Goal: Transaction & Acquisition: Purchase product/service

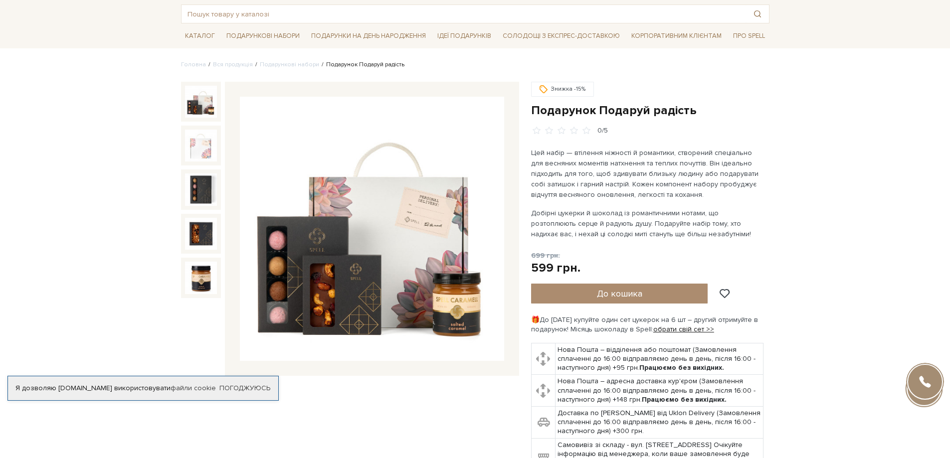
scroll to position [100, 0]
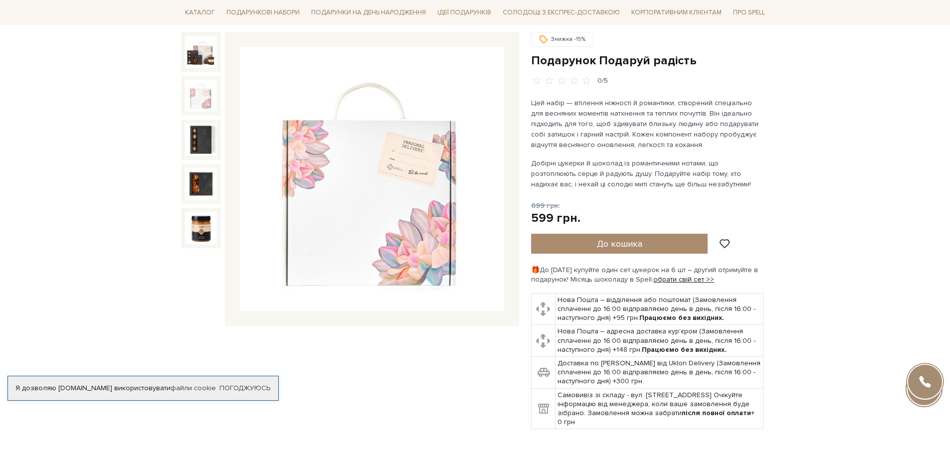
click at [205, 97] on img at bounding box center [201, 96] width 32 height 32
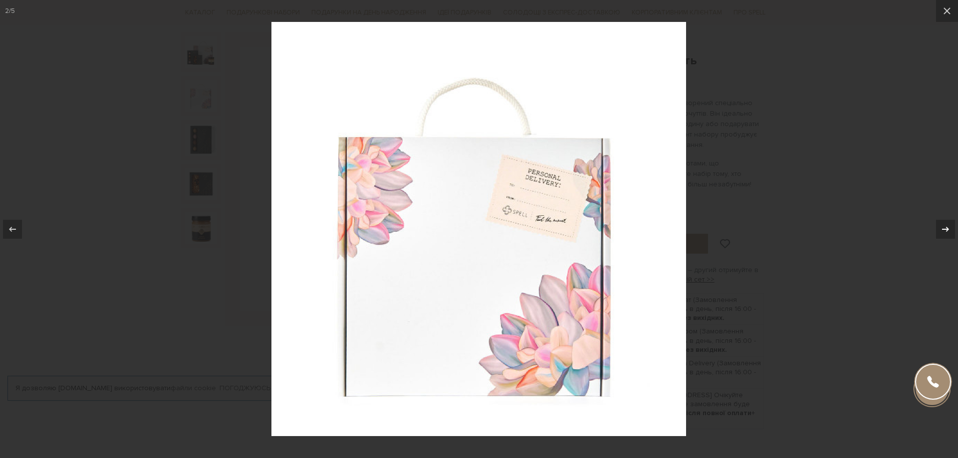
click at [949, 230] on icon at bounding box center [945, 229] width 12 height 12
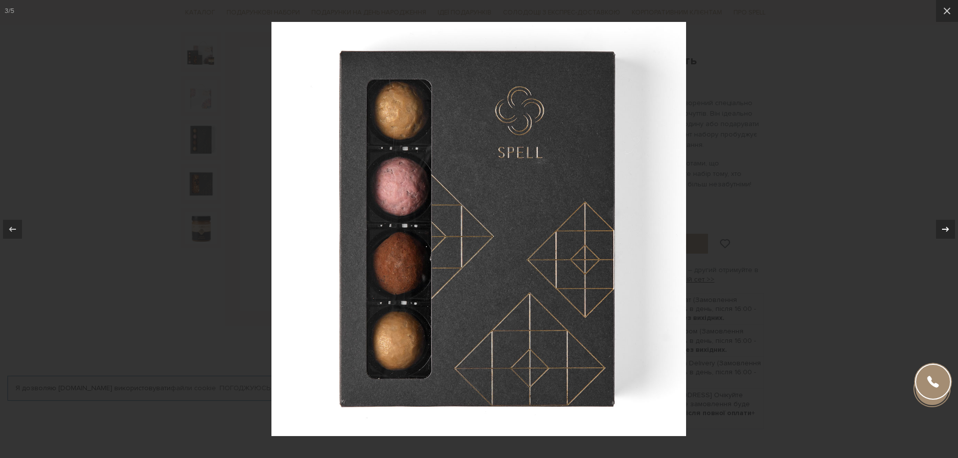
click at [949, 230] on icon at bounding box center [945, 229] width 12 height 12
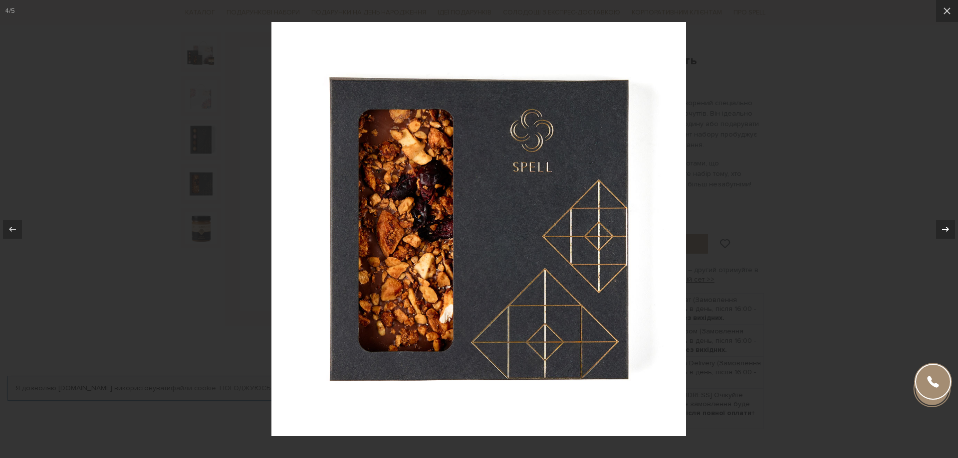
click at [949, 230] on icon at bounding box center [945, 229] width 12 height 12
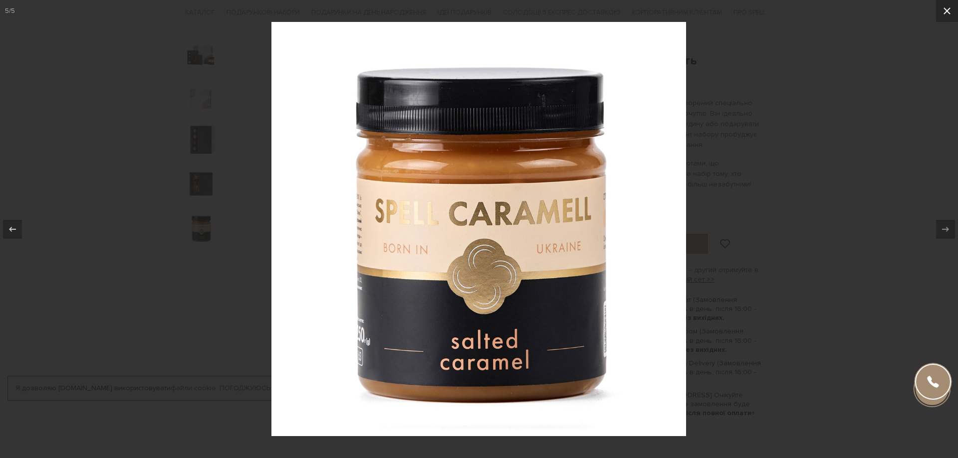
click at [948, 11] on icon at bounding box center [946, 10] width 7 height 7
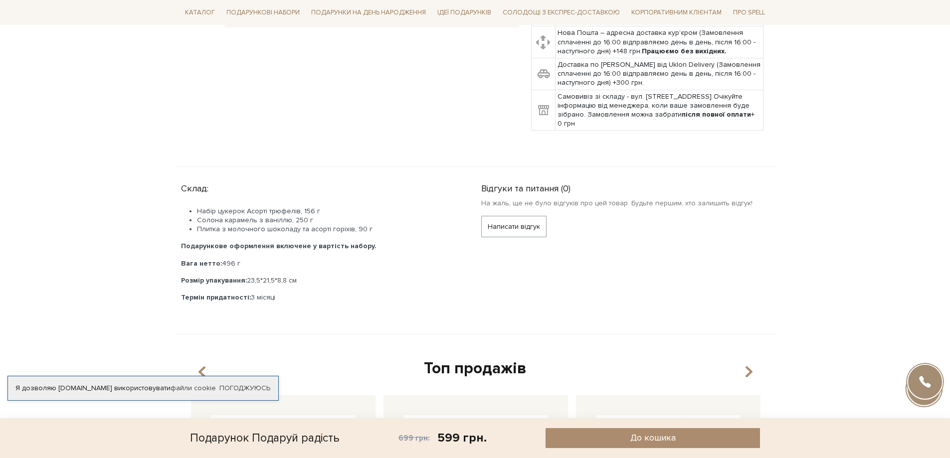
scroll to position [399, 0]
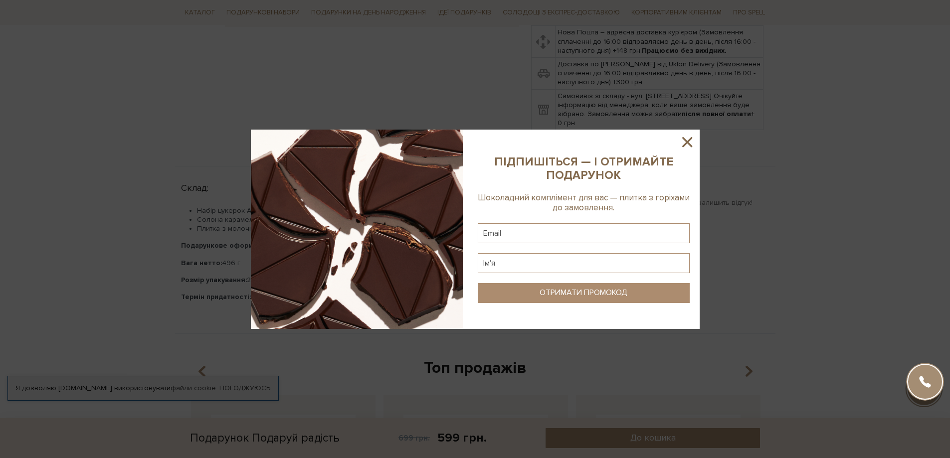
click at [689, 140] on icon at bounding box center [687, 142] width 10 height 10
